Goal: Task Accomplishment & Management: Manage account settings

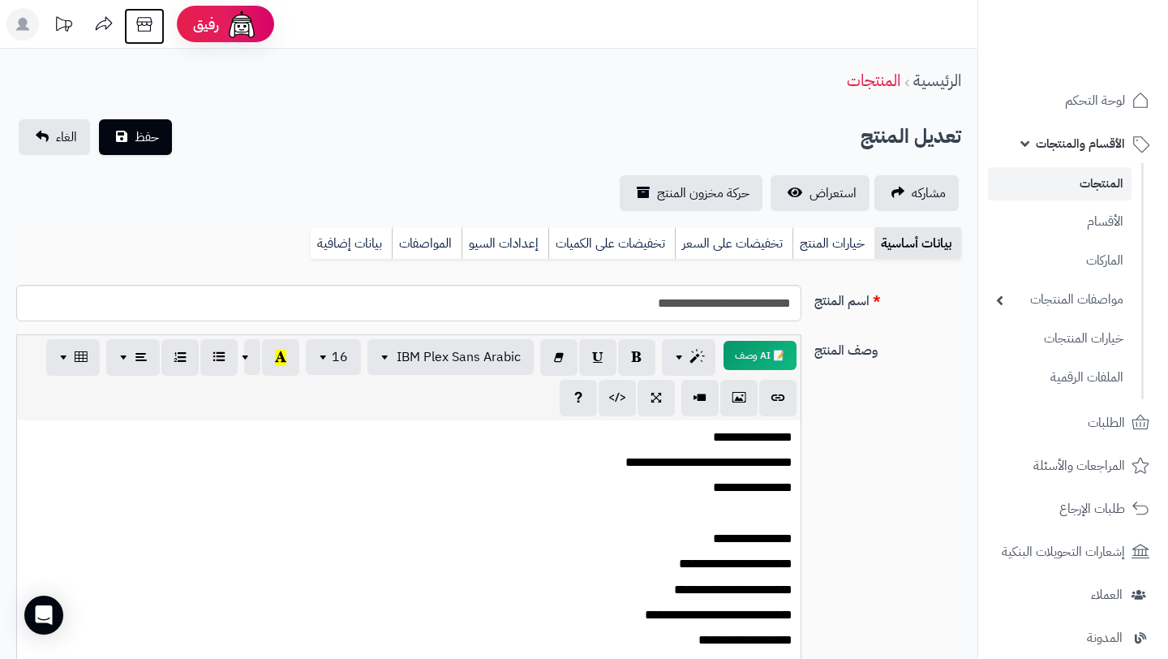
scroll to position [53, 0]
click at [153, 37] on icon at bounding box center [144, 24] width 32 height 32
click at [1092, 218] on link "الأقسام" at bounding box center [1060, 220] width 144 height 33
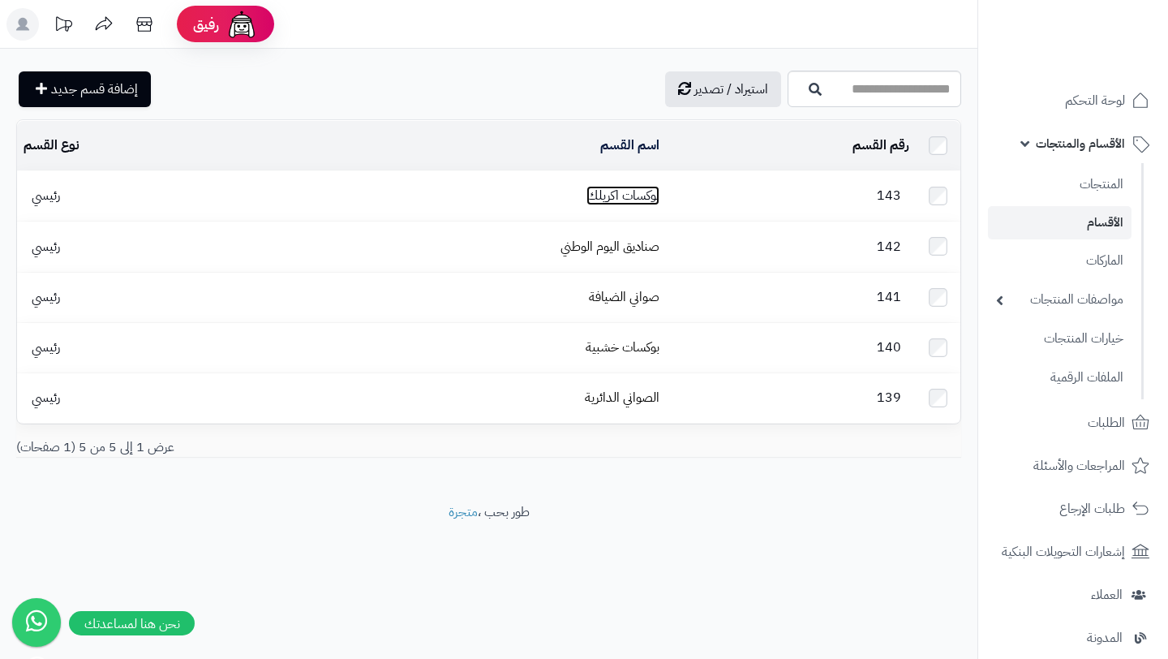
click at [639, 199] on link "بوكسات اكريلك" at bounding box center [623, 195] width 73 height 19
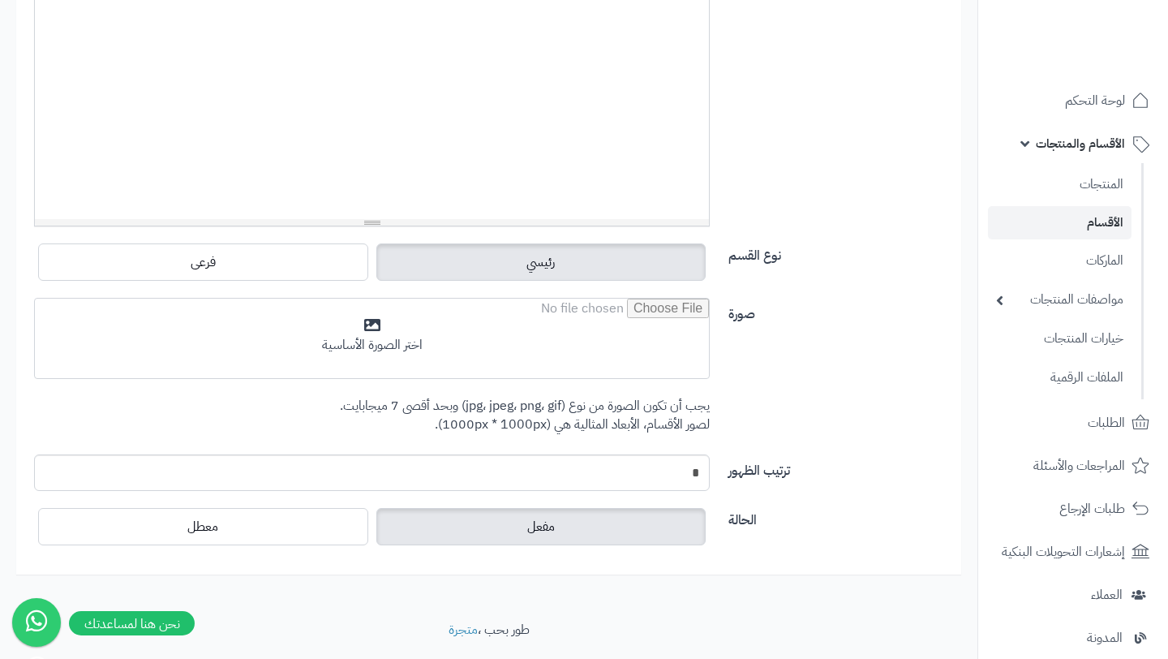
scroll to position [432, 0]
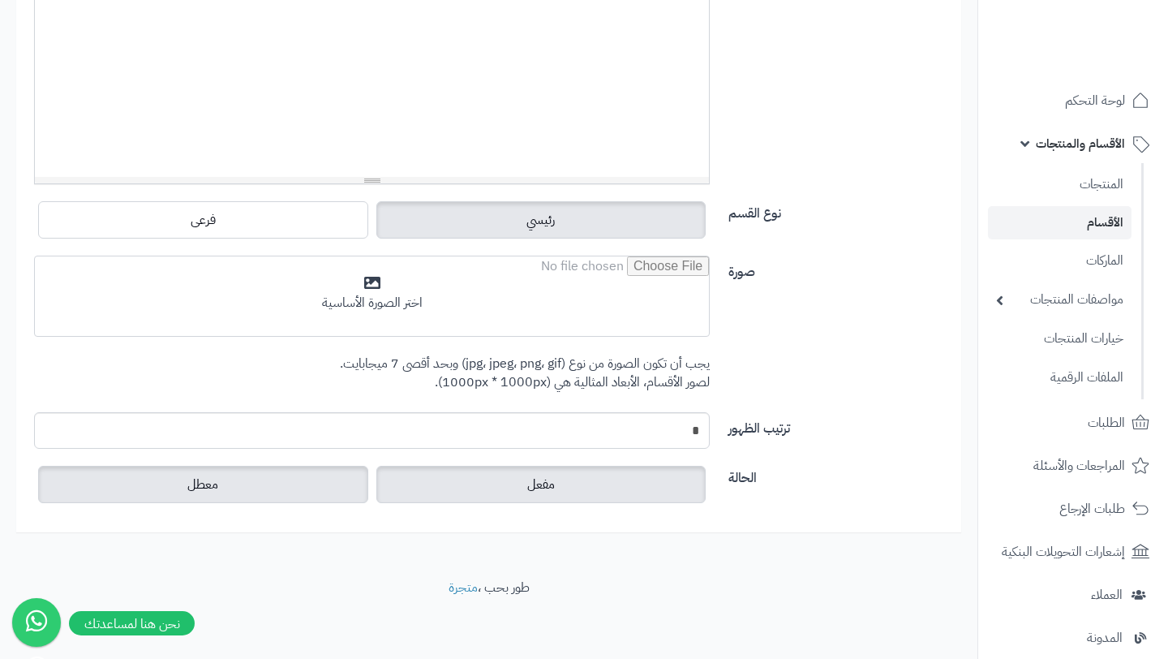
click at [272, 468] on label "معطل" at bounding box center [203, 484] width 330 height 37
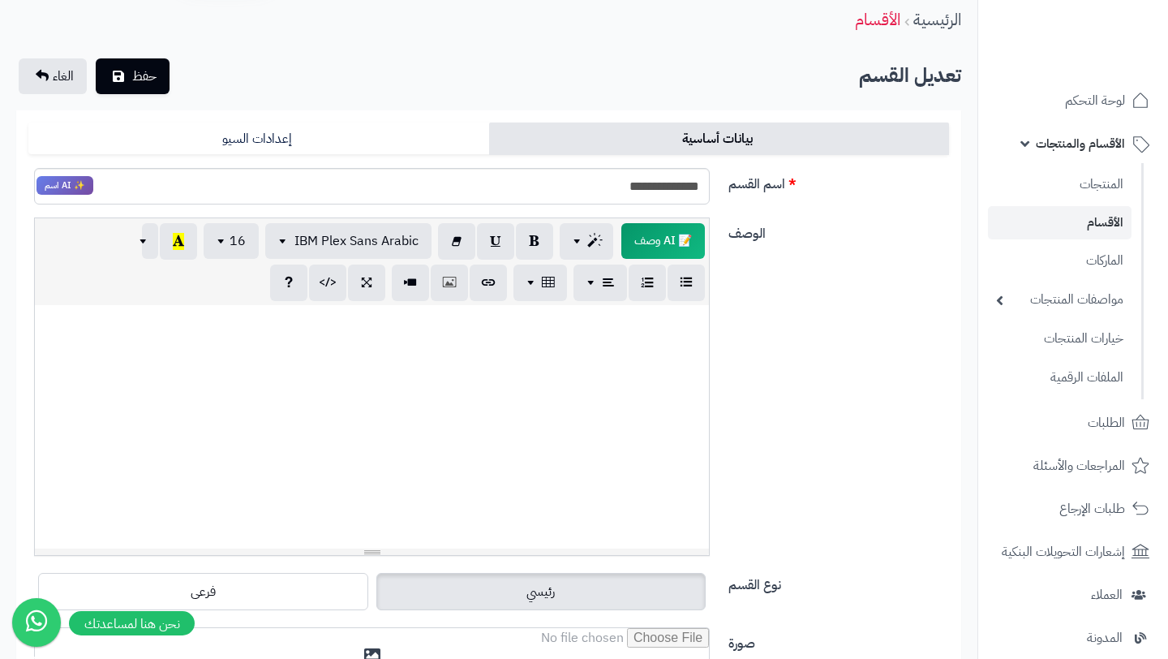
scroll to position [0, 0]
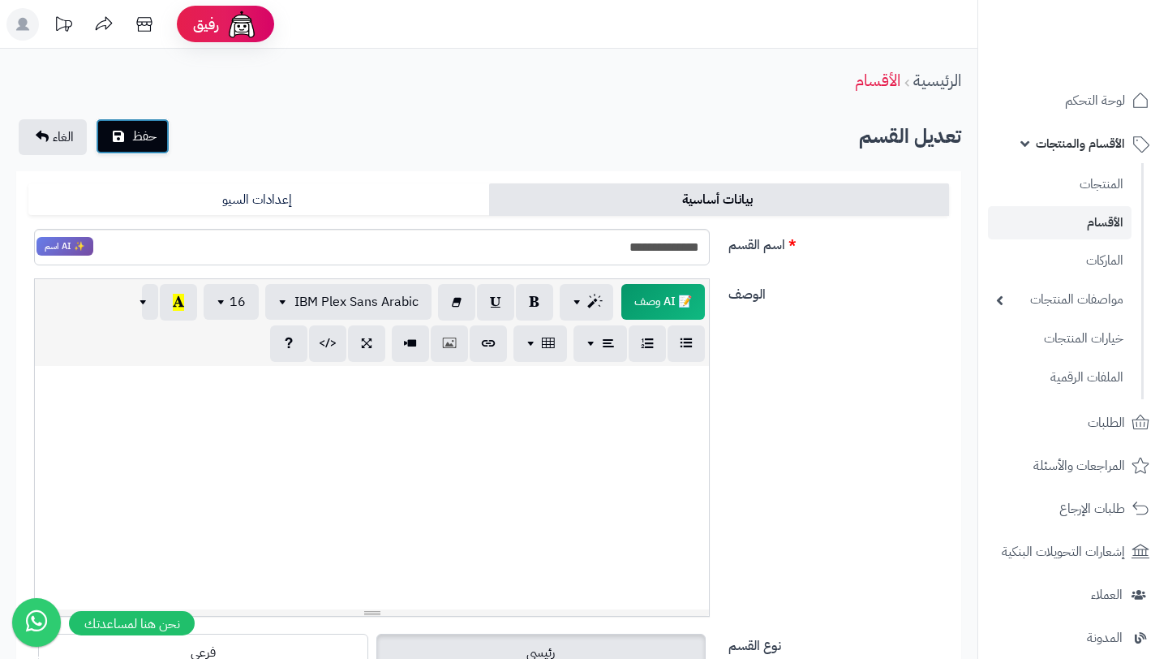
click at [146, 148] on button "حفظ" at bounding box center [133, 136] width 74 height 36
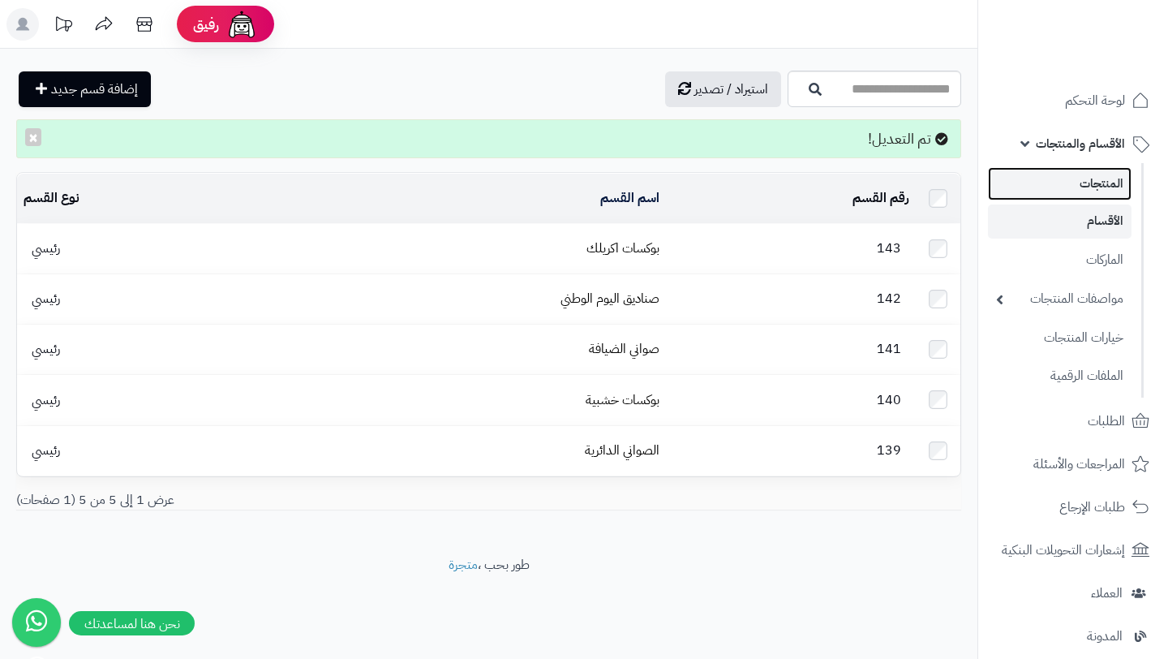
click at [1084, 188] on link "المنتجات" at bounding box center [1060, 183] width 144 height 33
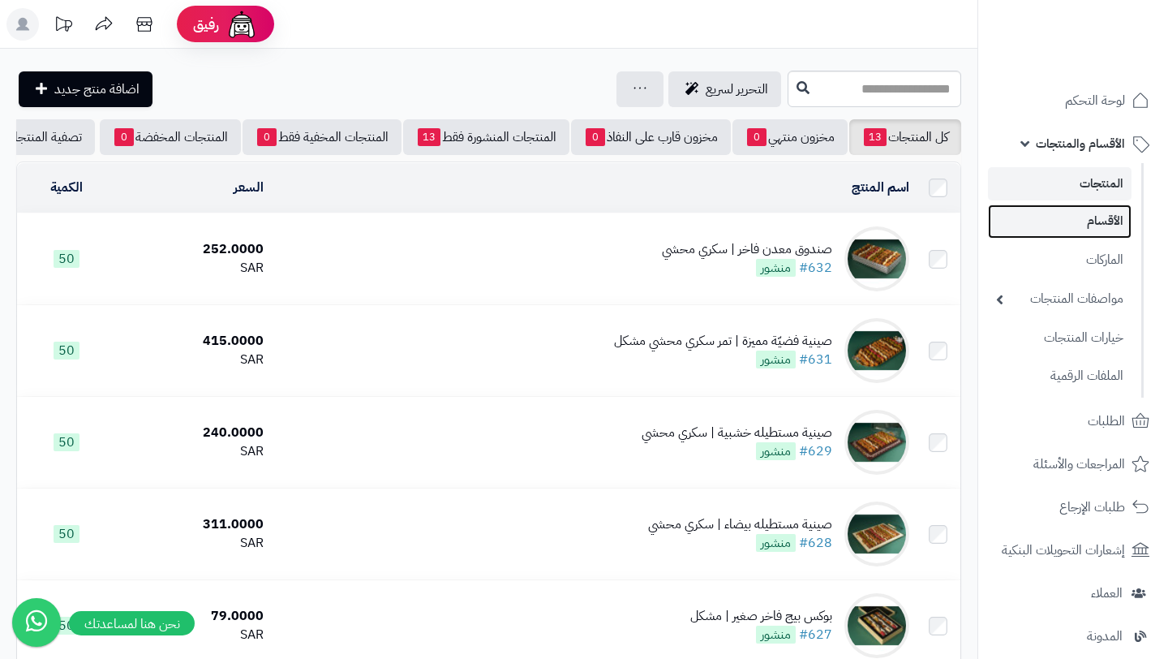
click at [1074, 213] on link "الأقسام" at bounding box center [1060, 220] width 144 height 33
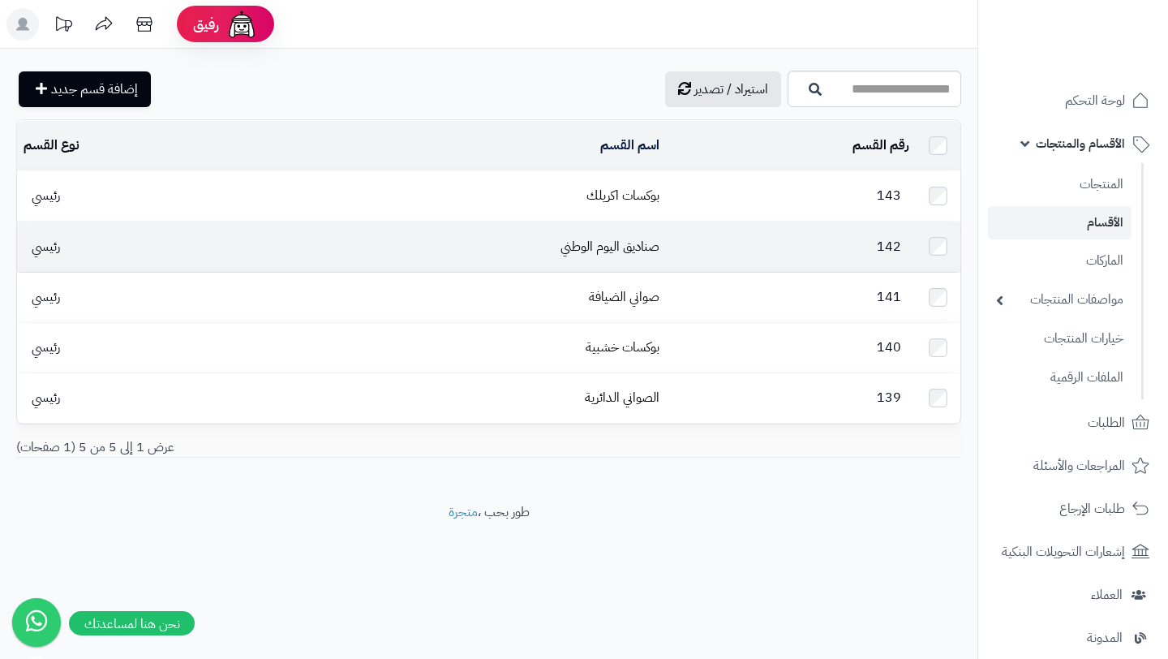
click at [723, 252] on td "142" at bounding box center [791, 245] width 250 height 49
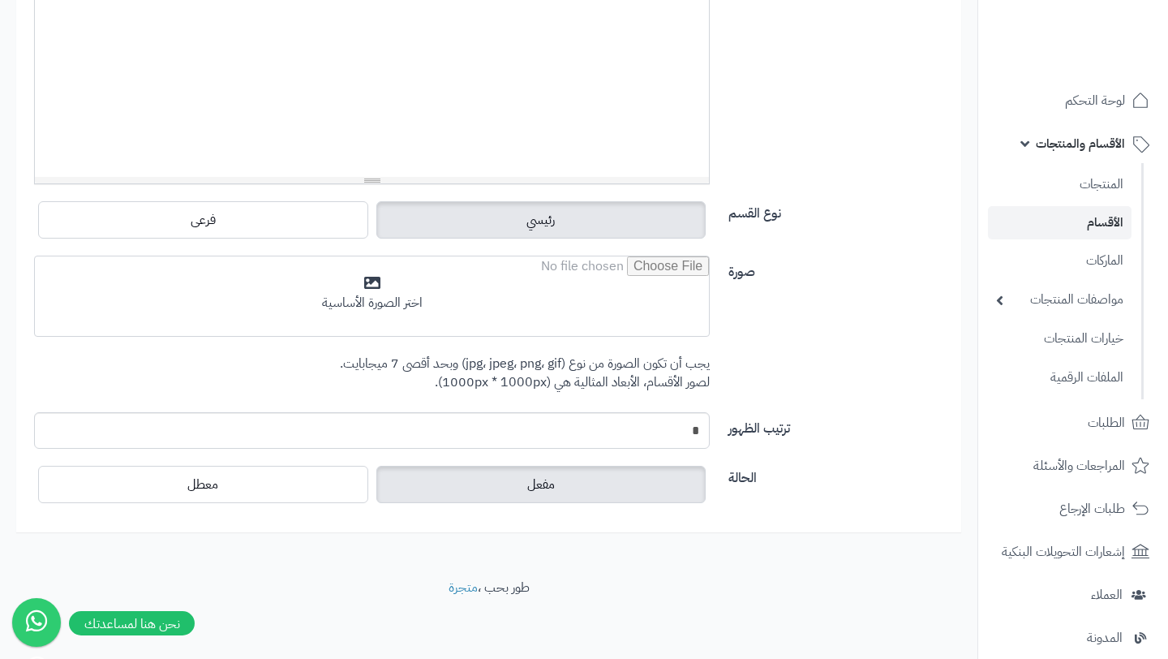
scroll to position [432, 0]
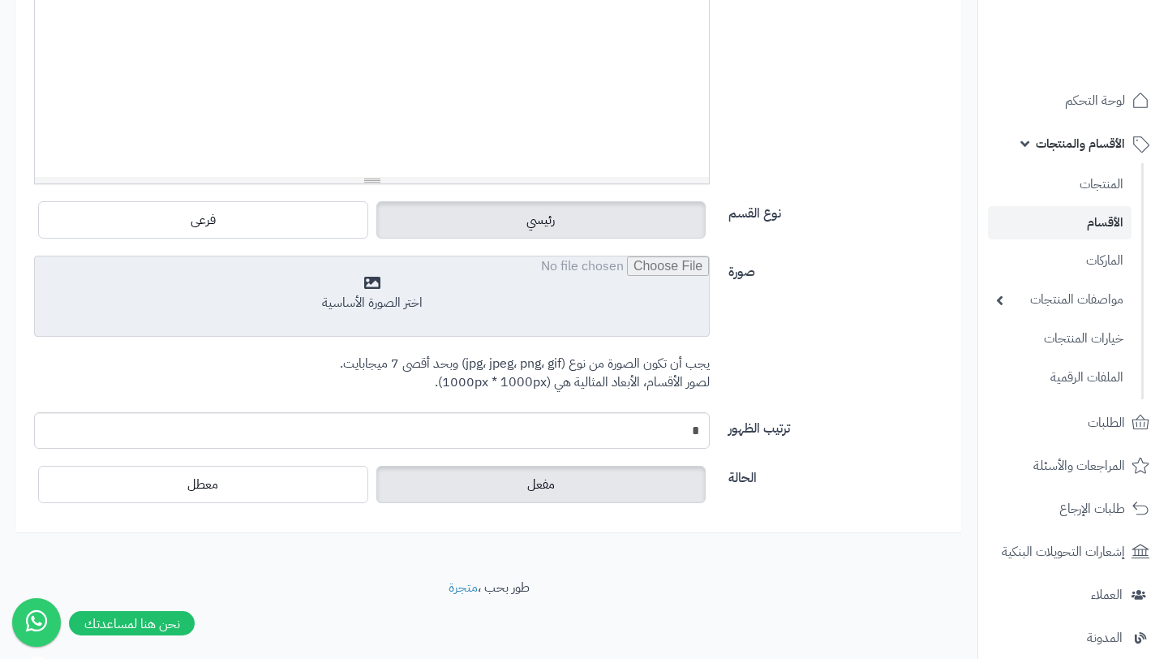
click at [582, 303] on input "file" at bounding box center [372, 296] width 674 height 81
